Goal: Task Accomplishment & Management: Manage account settings

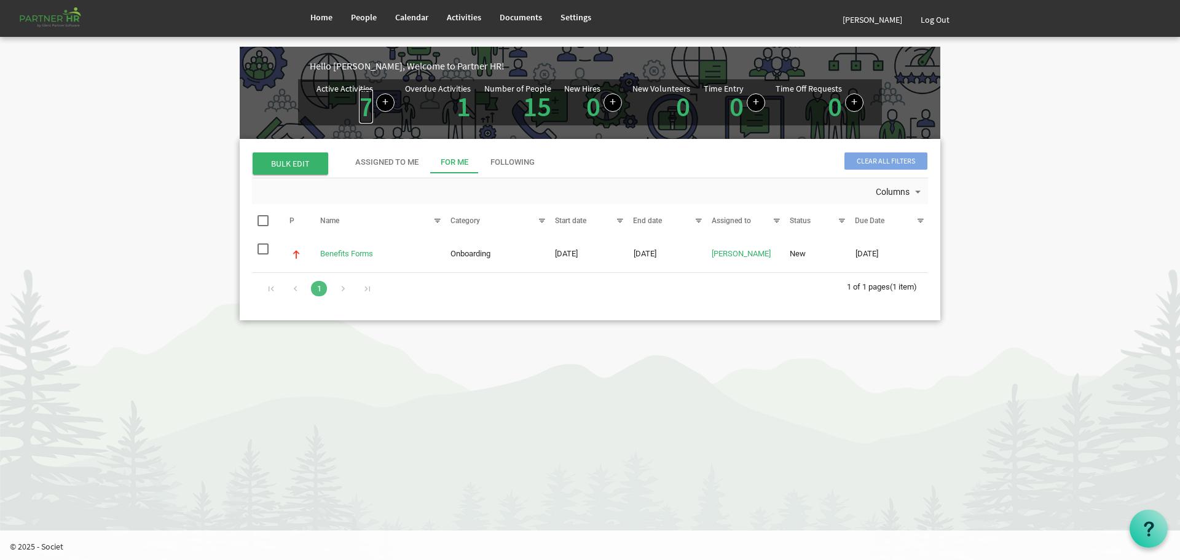
click at [368, 105] on link "7" at bounding box center [366, 106] width 14 height 34
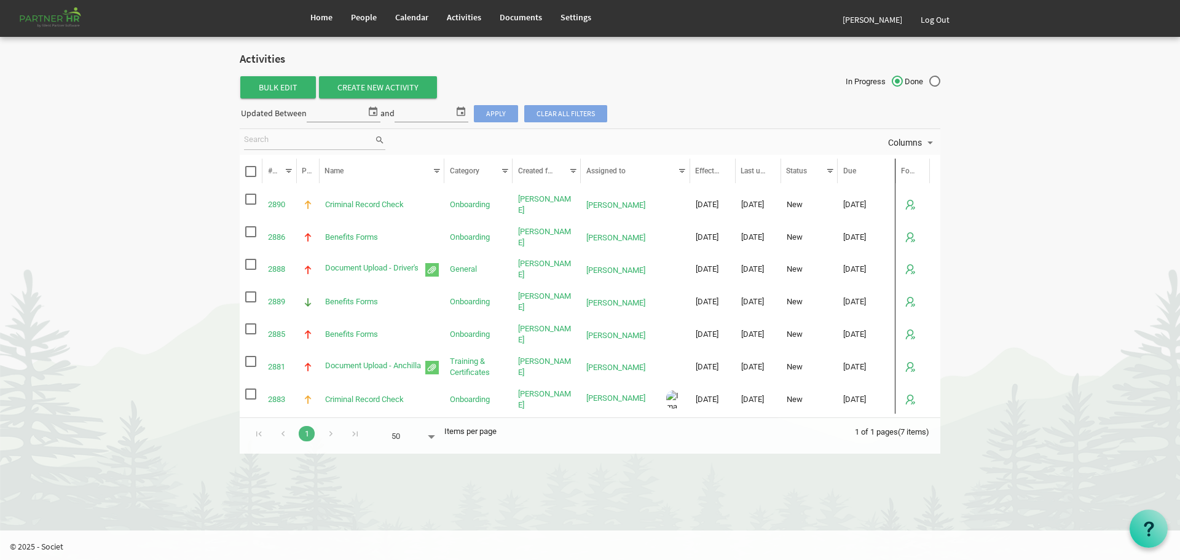
drag, startPoint x: 878, startPoint y: 170, endPoint x: 895, endPoint y: 170, distance: 17.2
click at [932, 167] on div at bounding box center [944, 171] width 26 height 18
drag, startPoint x: 929, startPoint y: 167, endPoint x: 950, endPoint y: 168, distance: 20.3
click at [950, 168] on body "Home People Calendar" at bounding box center [590, 233] width 1180 height 466
drag, startPoint x: 733, startPoint y: 167, endPoint x: 742, endPoint y: 167, distance: 8.6
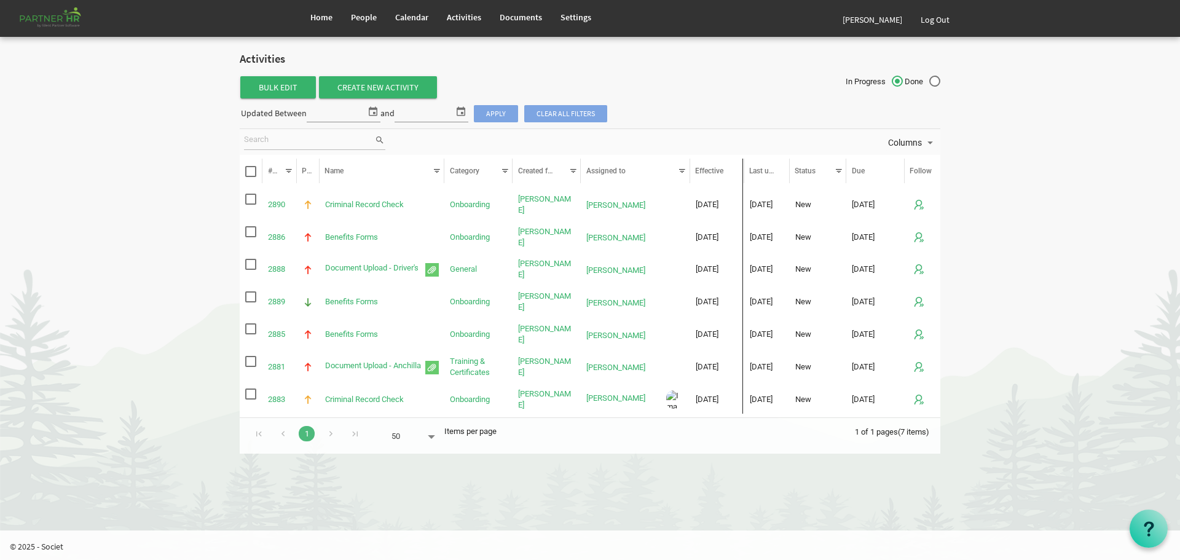
click at [742, 167] on div at bounding box center [743, 171] width 2 height 25
drag, startPoint x: 787, startPoint y: 167, endPoint x: 797, endPoint y: 166, distance: 9.3
click at [797, 166] on div at bounding box center [798, 171] width 2 height 25
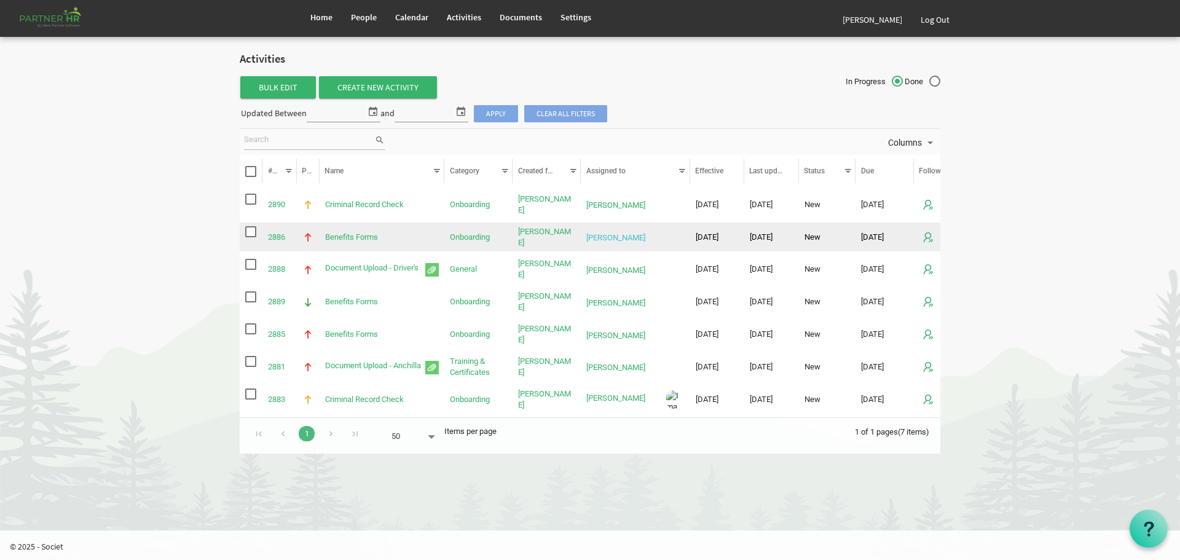
click at [599, 235] on link "[PERSON_NAME]" at bounding box center [615, 237] width 59 height 9
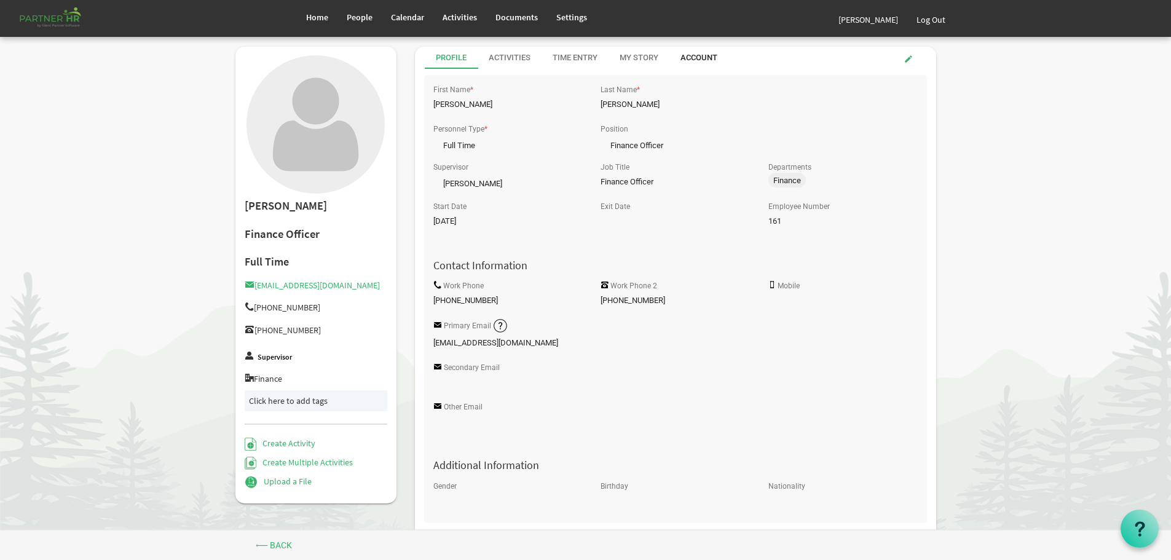
click at [699, 54] on div "Account" at bounding box center [698, 58] width 37 height 12
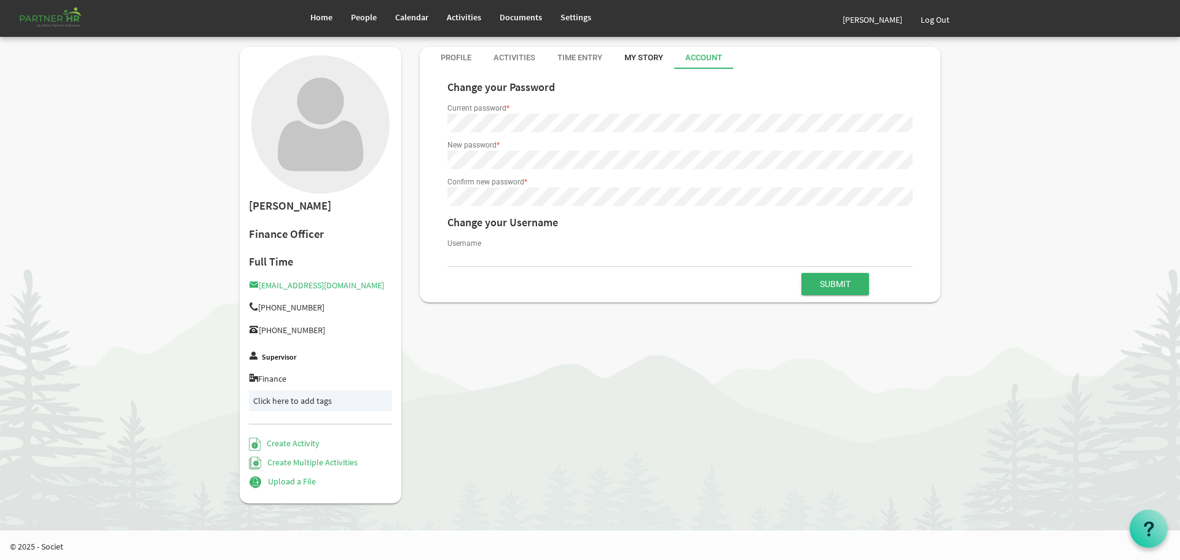
click at [641, 57] on div "My Story" at bounding box center [644, 58] width 39 height 12
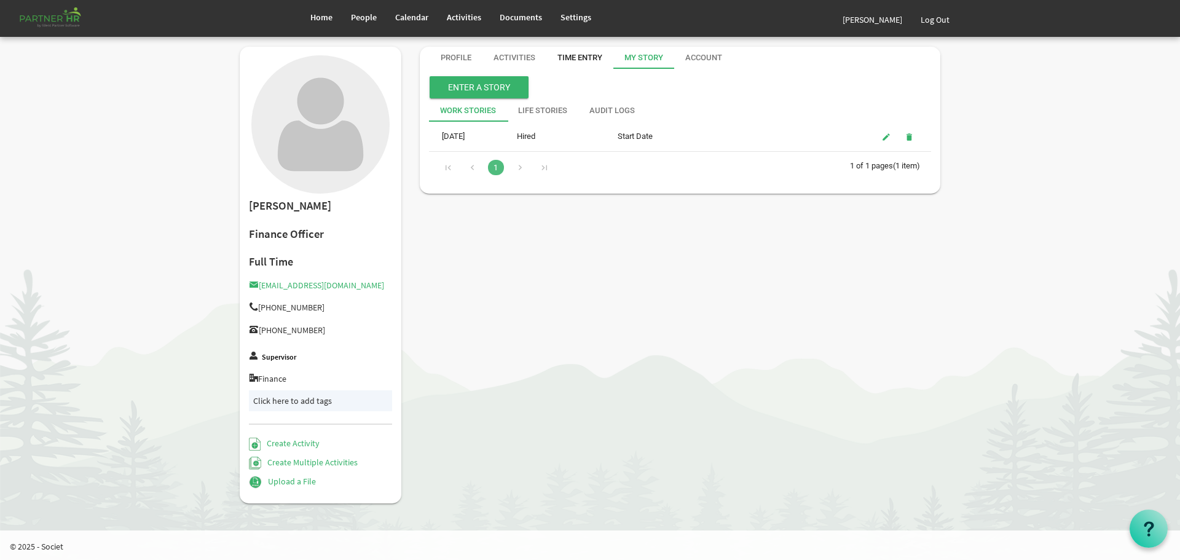
click at [575, 55] on div "Time Entry" at bounding box center [580, 58] width 45 height 12
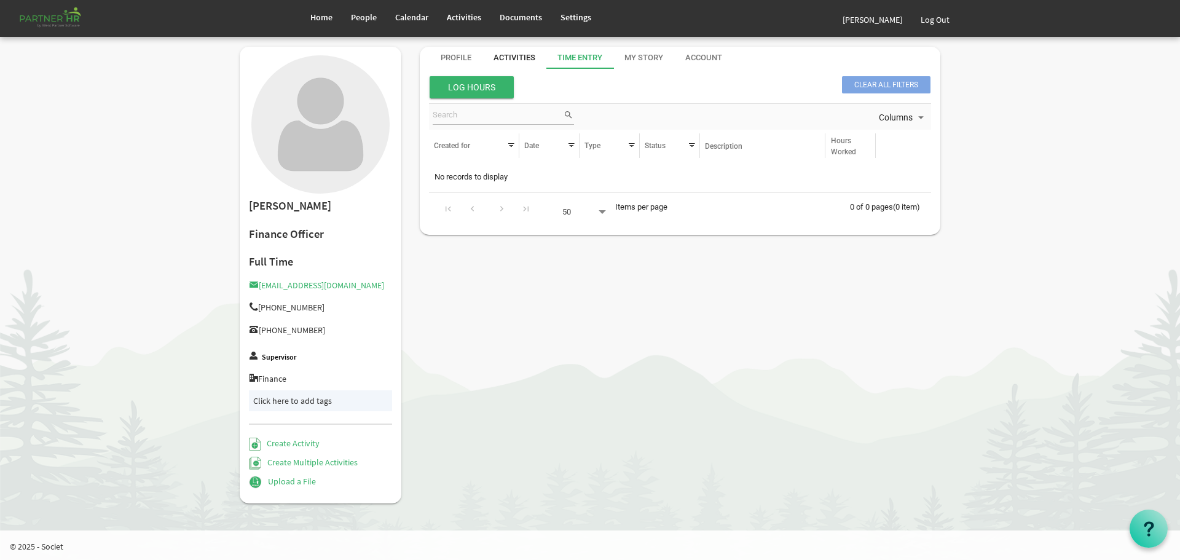
click at [513, 55] on div "Activities" at bounding box center [515, 58] width 42 height 12
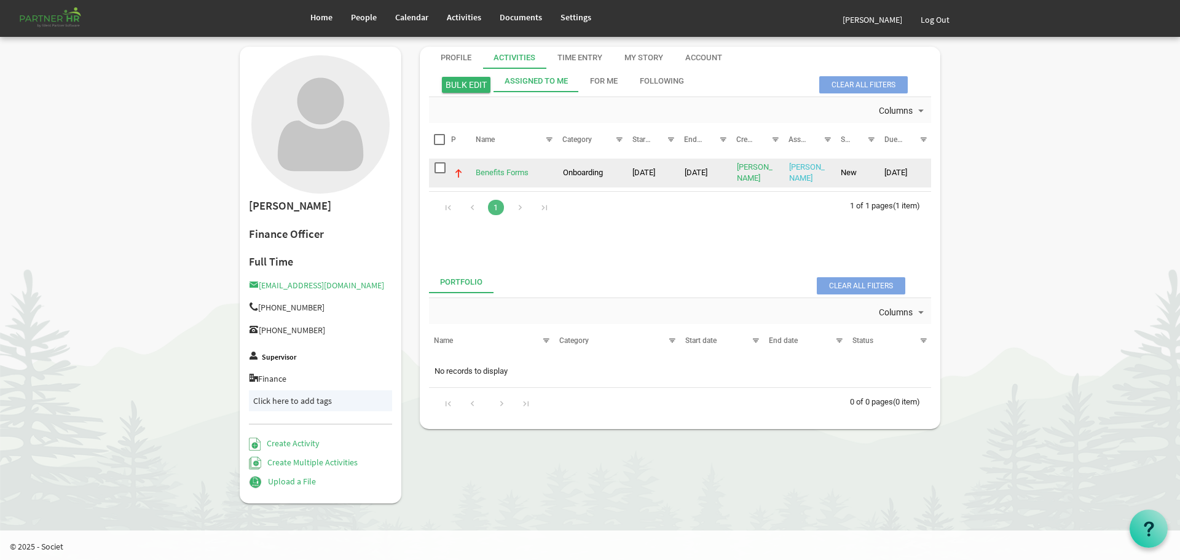
click at [802, 170] on link "[PERSON_NAME]" at bounding box center [807, 172] width 36 height 20
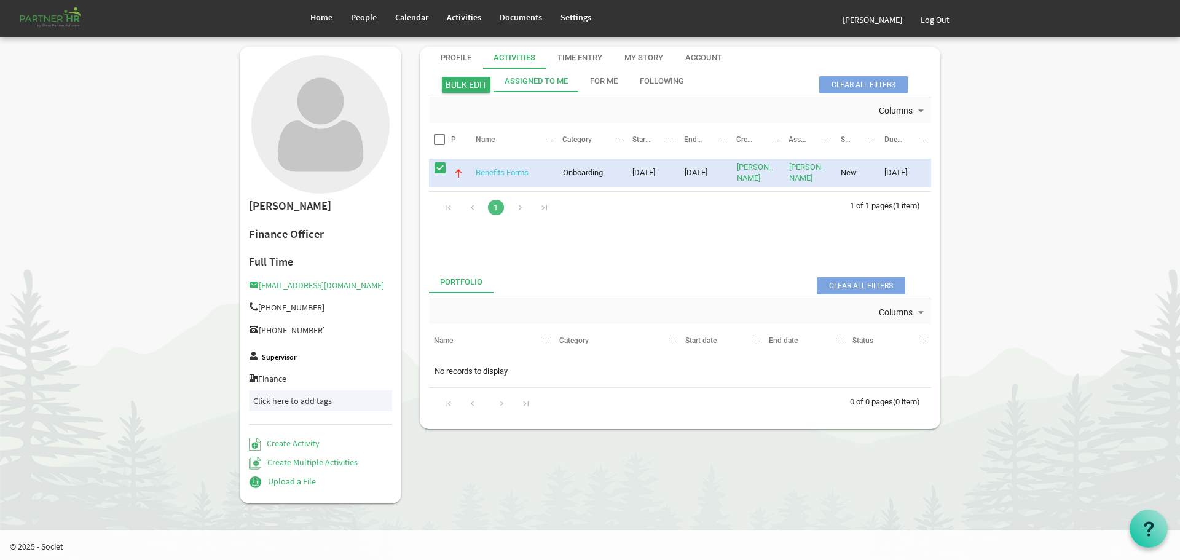
click at [501, 171] on link "Benefits Forms" at bounding box center [502, 172] width 53 height 9
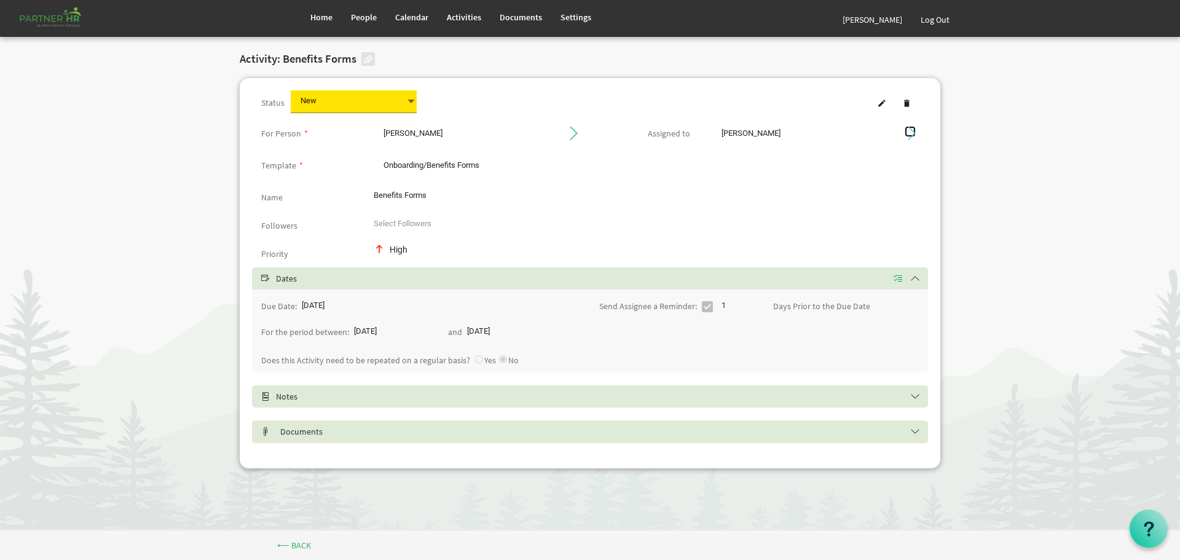
click at [910, 131] on span at bounding box center [910, 131] width 11 height 11
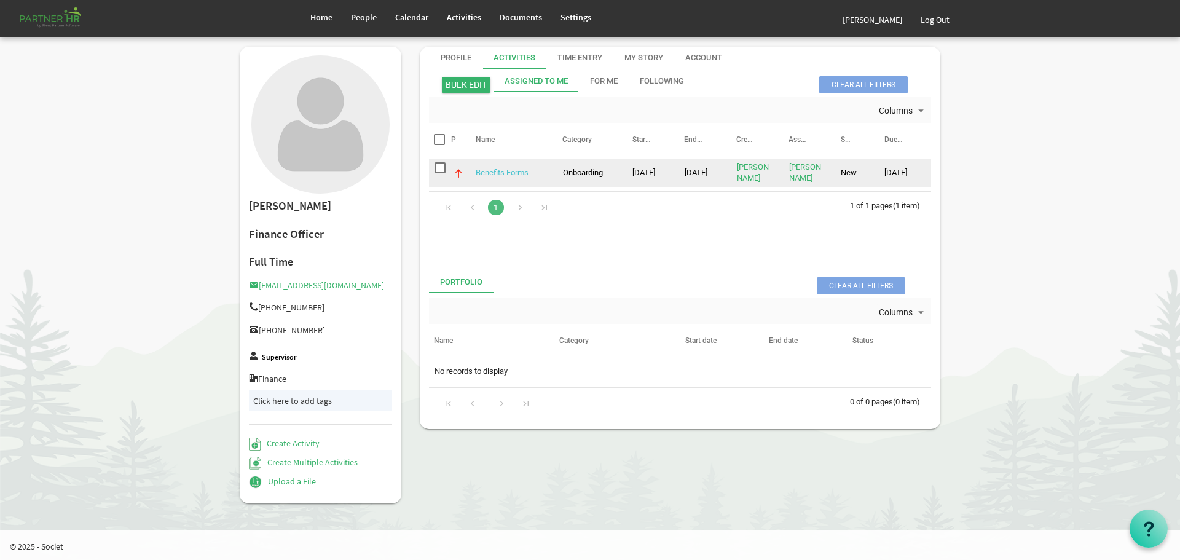
click at [503, 171] on link "Benefits Forms" at bounding box center [502, 172] width 53 height 9
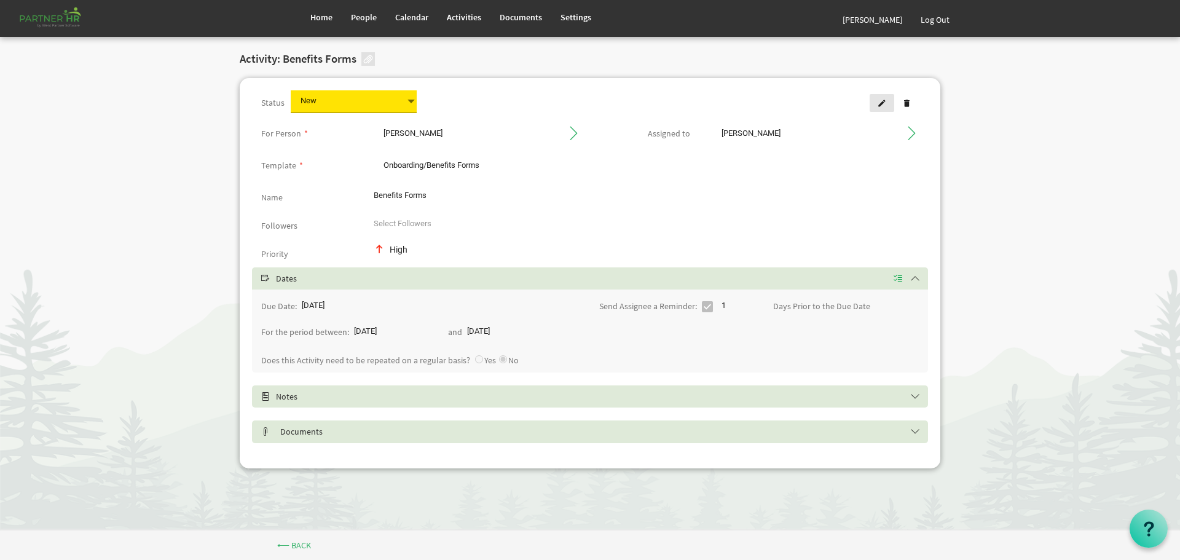
click at [884, 101] on span at bounding box center [882, 103] width 9 height 9
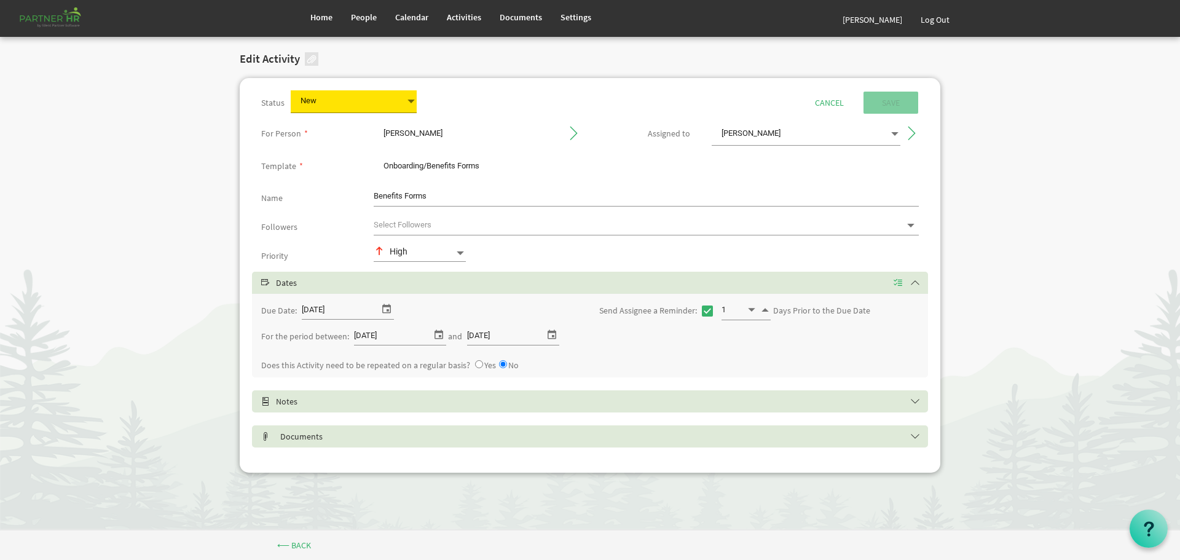
click at [895, 133] on span at bounding box center [894, 133] width 11 height 17
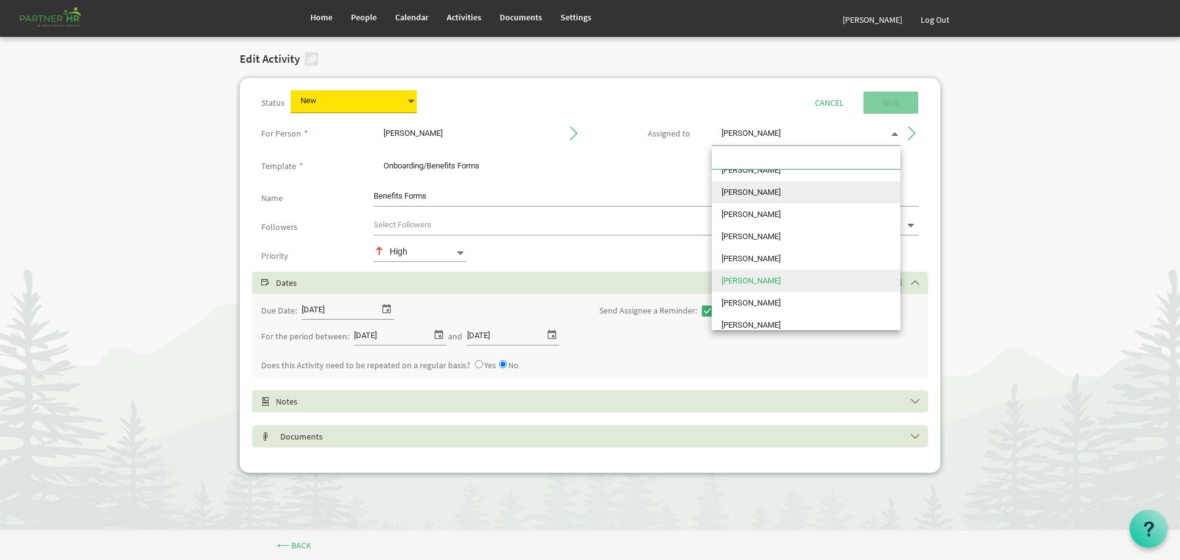
scroll to position [61, 0]
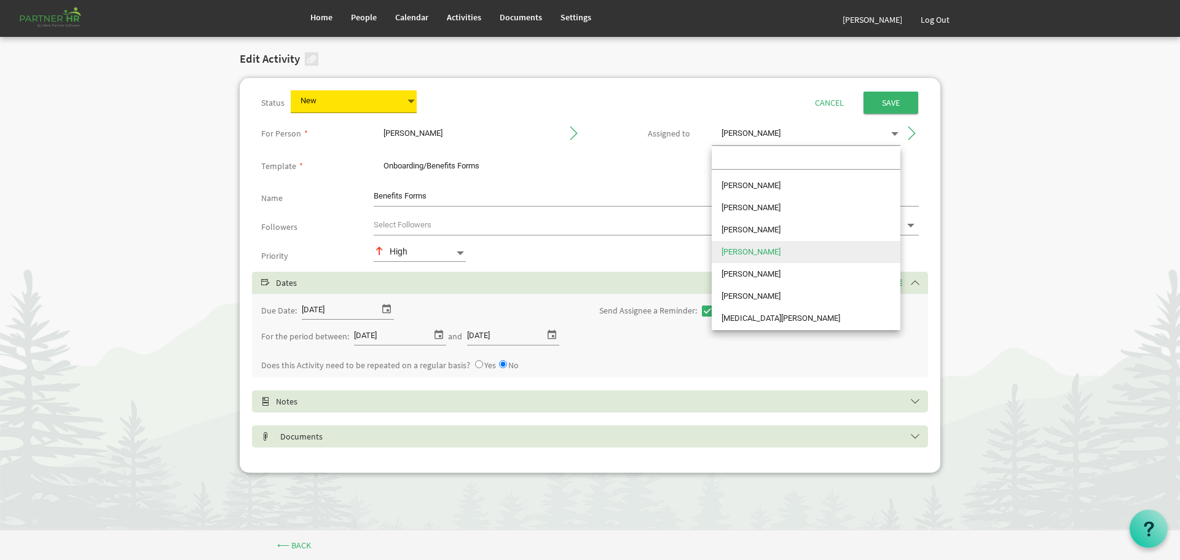
click at [1009, 195] on body "Home People Calendar" at bounding box center [590, 247] width 1180 height 494
